Goal: Information Seeking & Learning: Check status

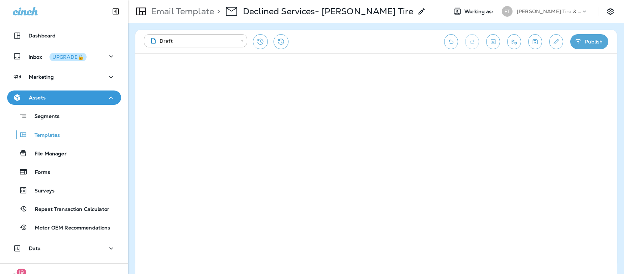
scroll to position [31, 0]
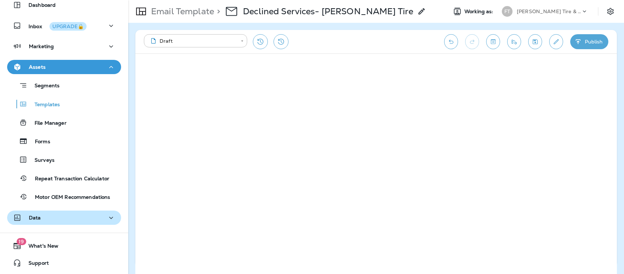
click at [39, 220] on p "Data" at bounding box center [35, 218] width 12 height 6
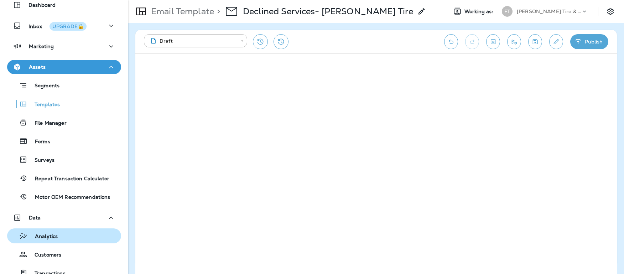
click at [41, 236] on p "Analytics" at bounding box center [43, 236] width 30 height 7
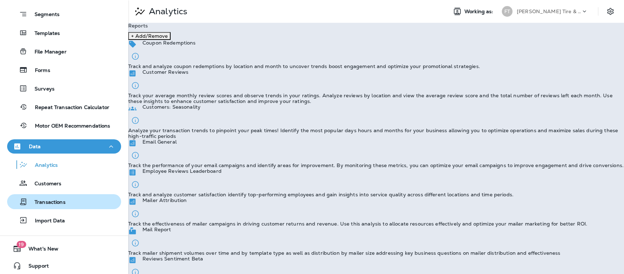
scroll to position [105, 0]
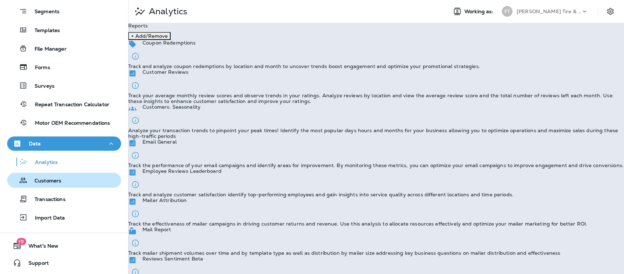
click at [55, 182] on p "Customers" at bounding box center [44, 181] width 34 height 7
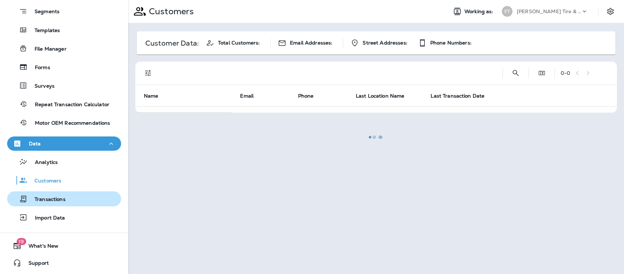
click at [53, 198] on p "Transactions" at bounding box center [46, 199] width 38 height 7
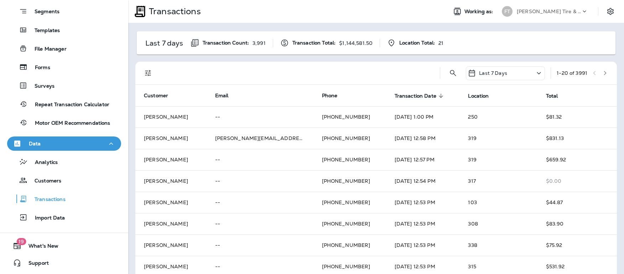
click at [438, 96] on icon at bounding box center [440, 96] width 4 height 4
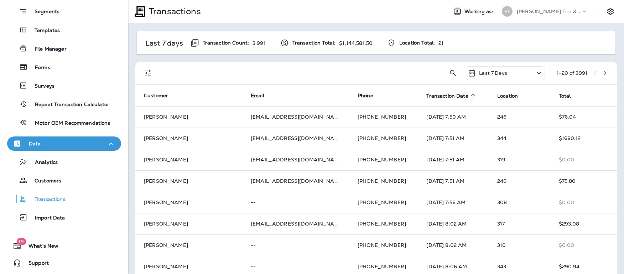
click at [489, 70] on p "Last 7 Days" at bounding box center [493, 73] width 28 height 6
click at [470, 103] on div "All" at bounding box center [497, 96] width 111 height 14
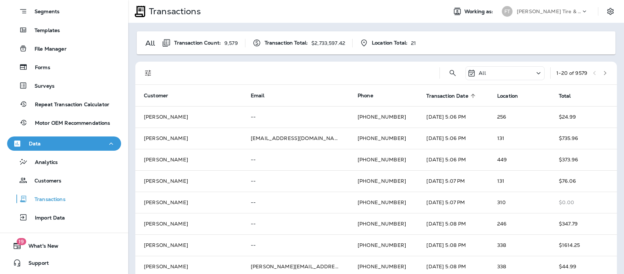
click at [469, 95] on icon at bounding box center [472, 96] width 6 height 6
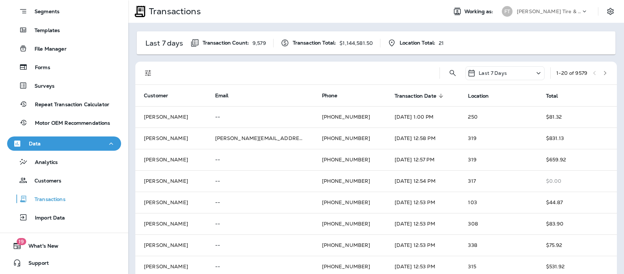
click at [437, 98] on icon at bounding box center [440, 96] width 6 height 6
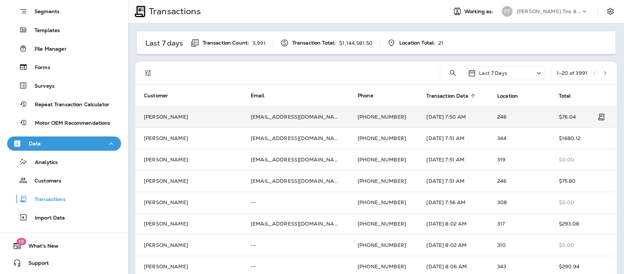
click at [173, 120] on td "[PERSON_NAME]" at bounding box center [188, 116] width 107 height 21
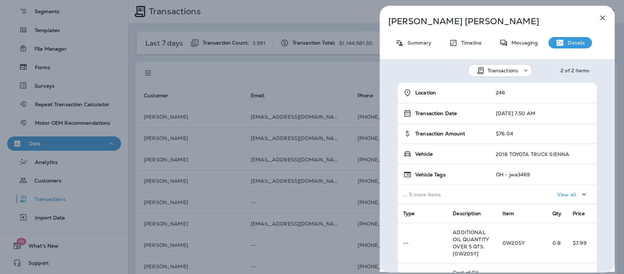
scroll to position [140, 0]
